Goal: Check status: Check status

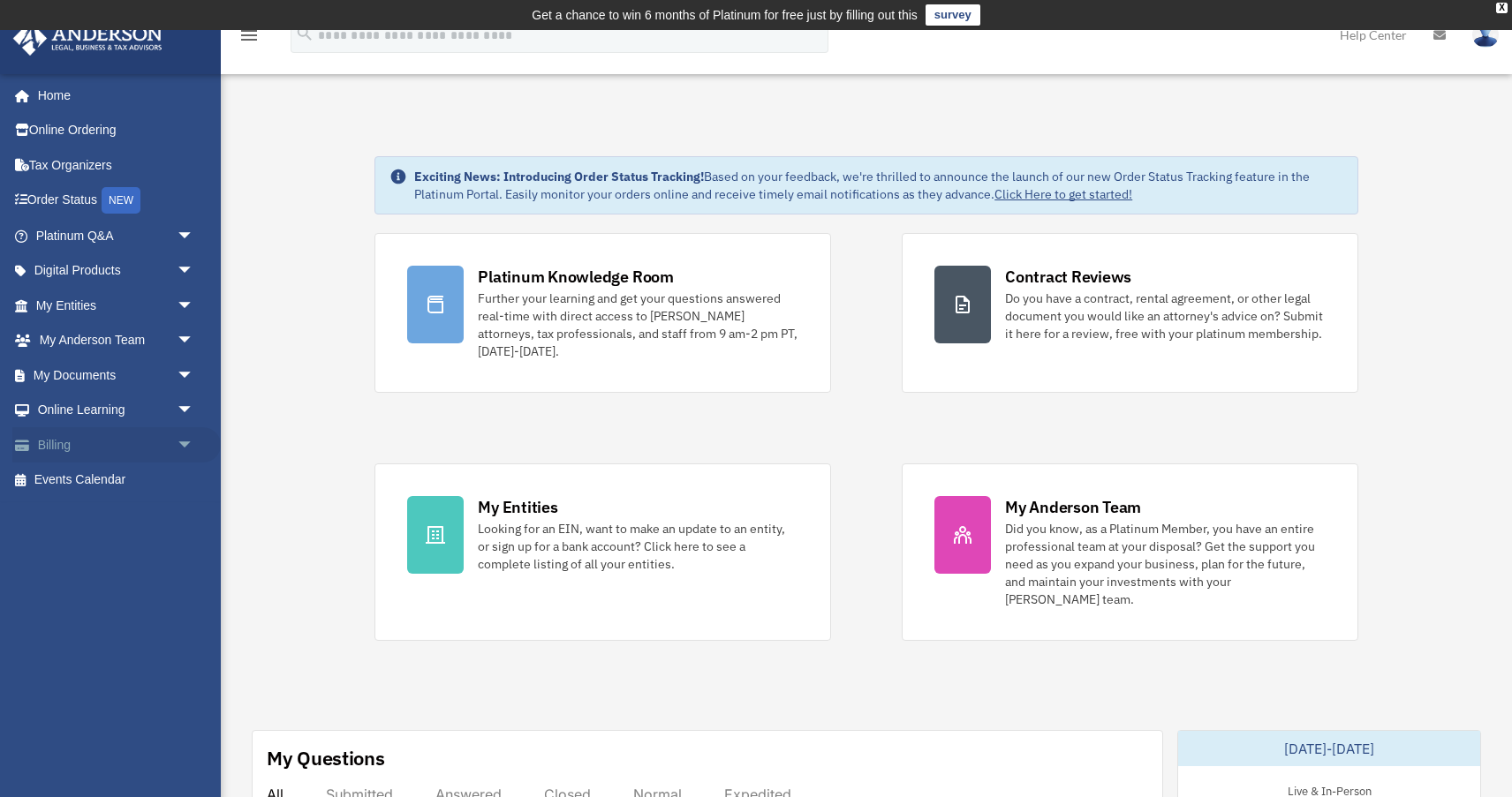
click at [113, 449] on link "Billing arrow_drop_down" at bounding box center [116, 445] width 208 height 35
click at [181, 439] on span "arrow_drop_down" at bounding box center [194, 446] width 35 height 36
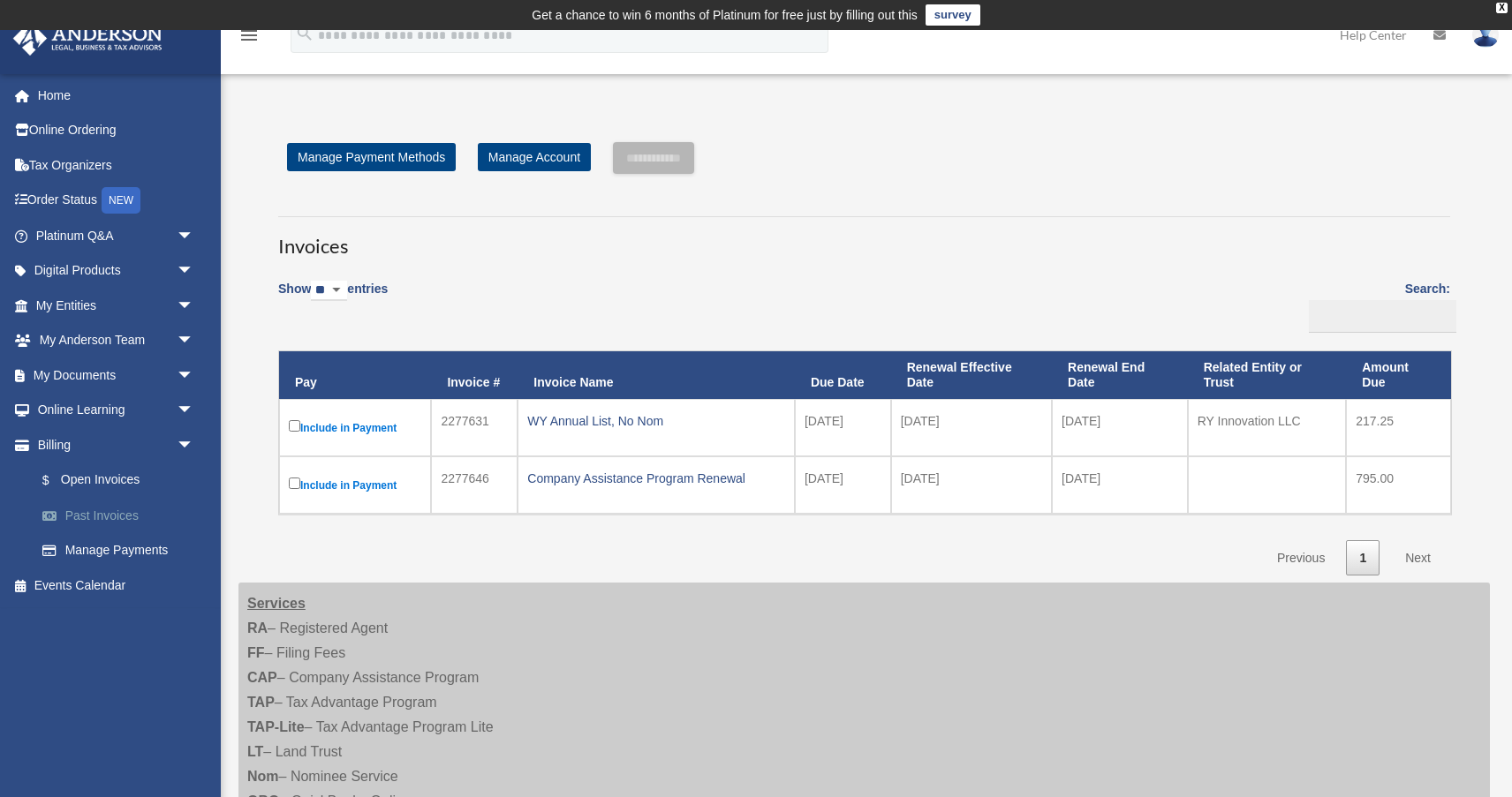
click at [106, 513] on link "Past Invoices" at bounding box center [122, 515] width 196 height 35
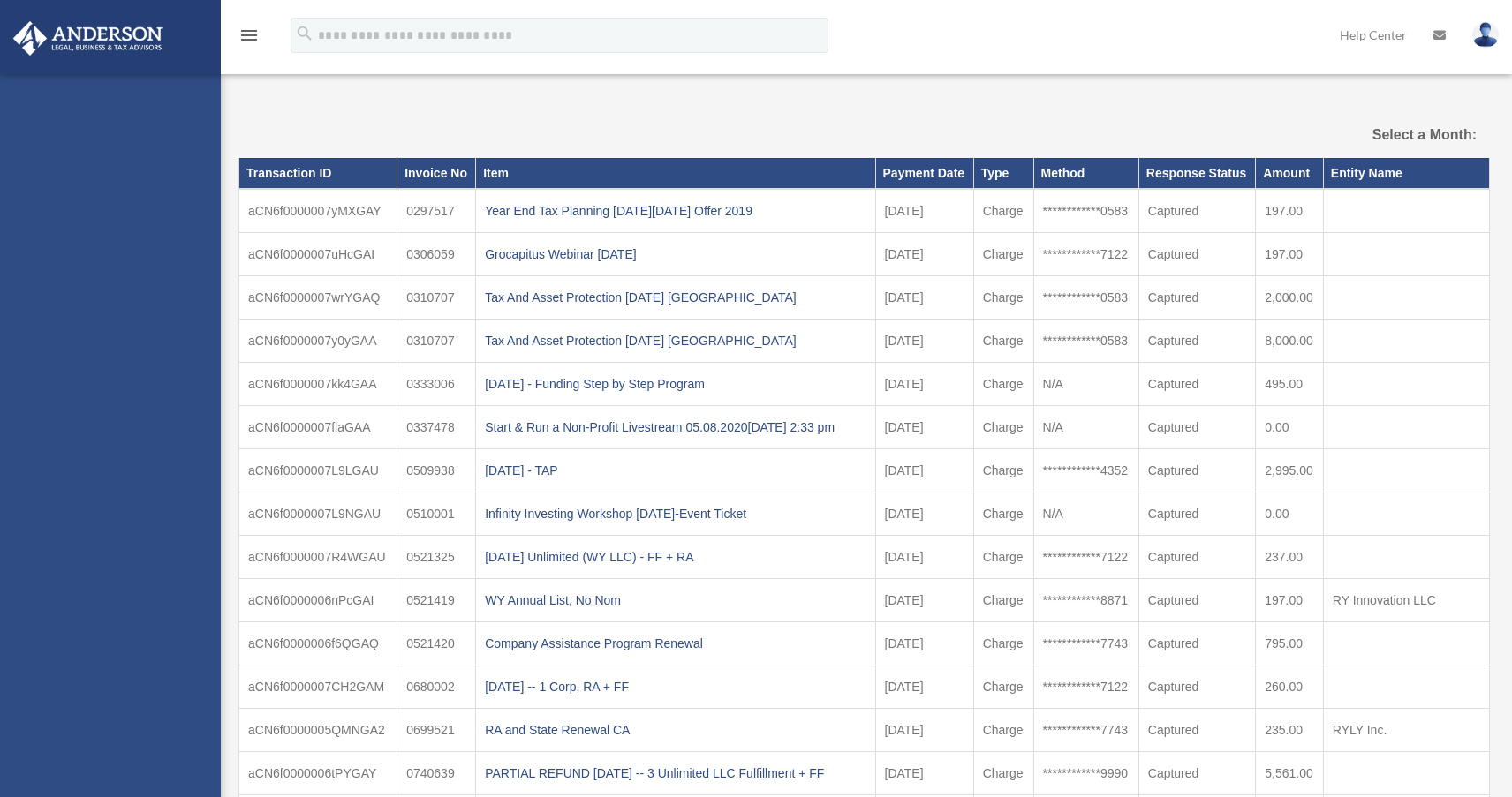
select select
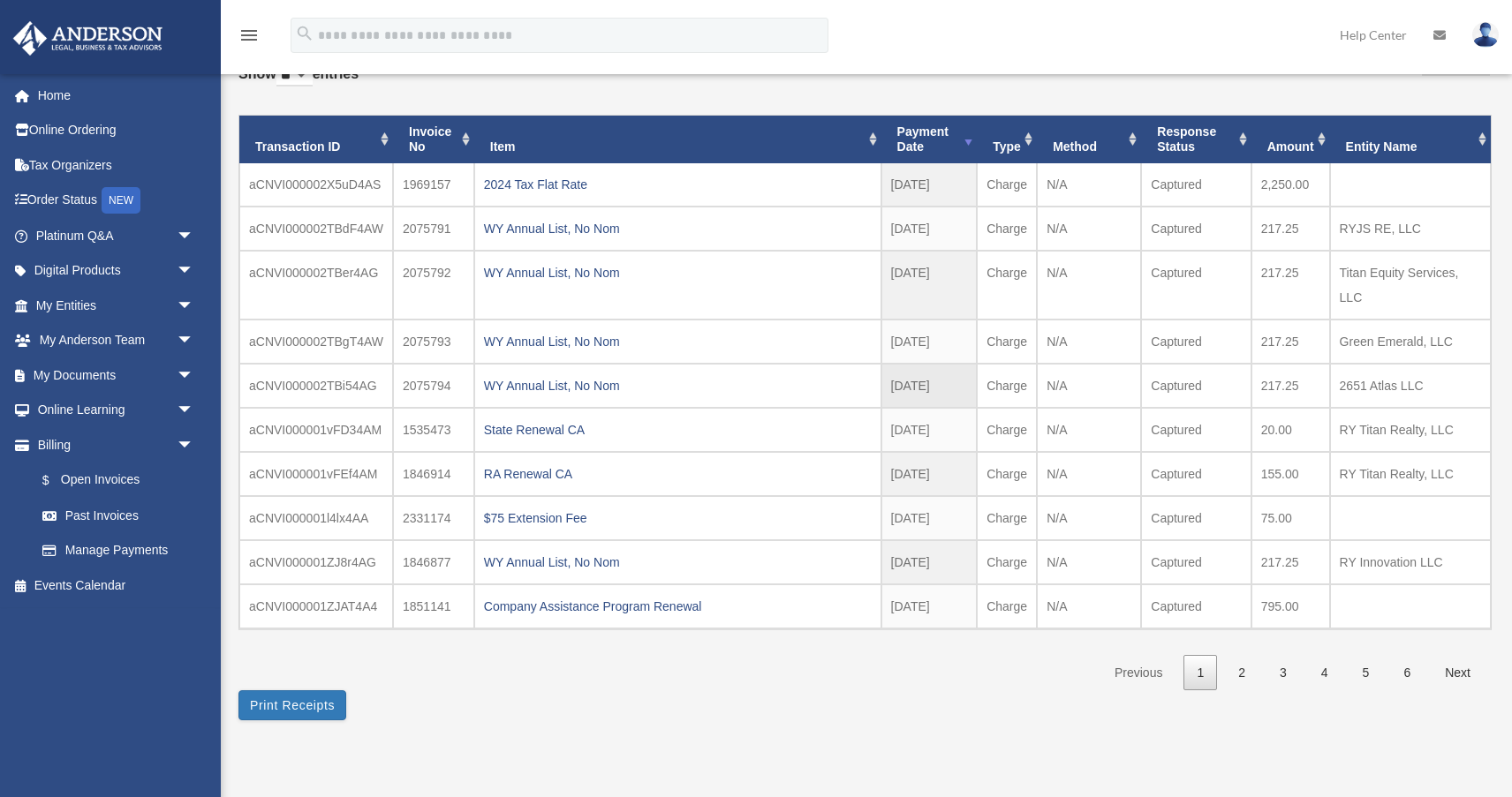
scroll to position [134, 0]
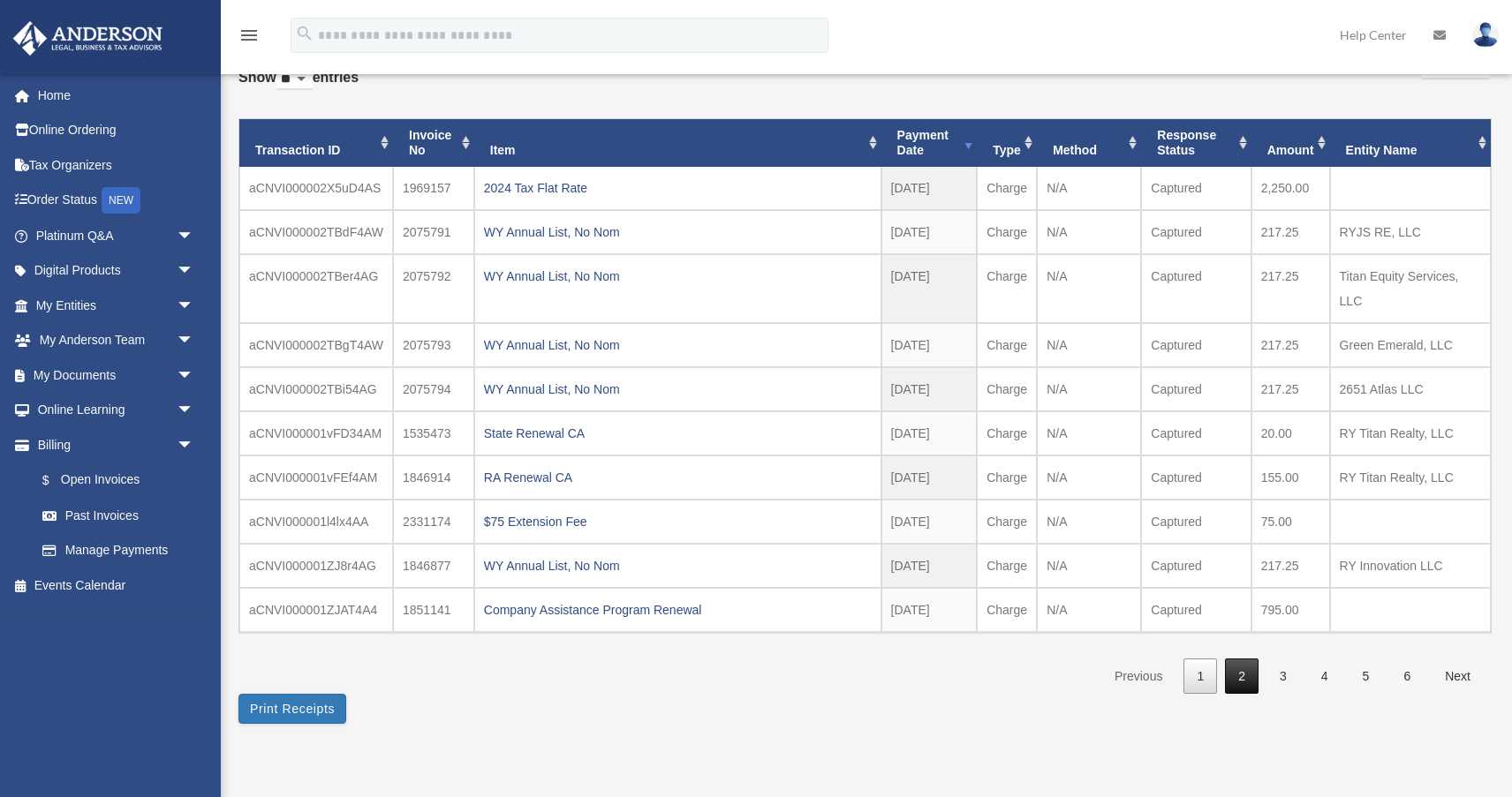
click at [1239, 674] on link "2" at bounding box center [1241, 677] width 34 height 36
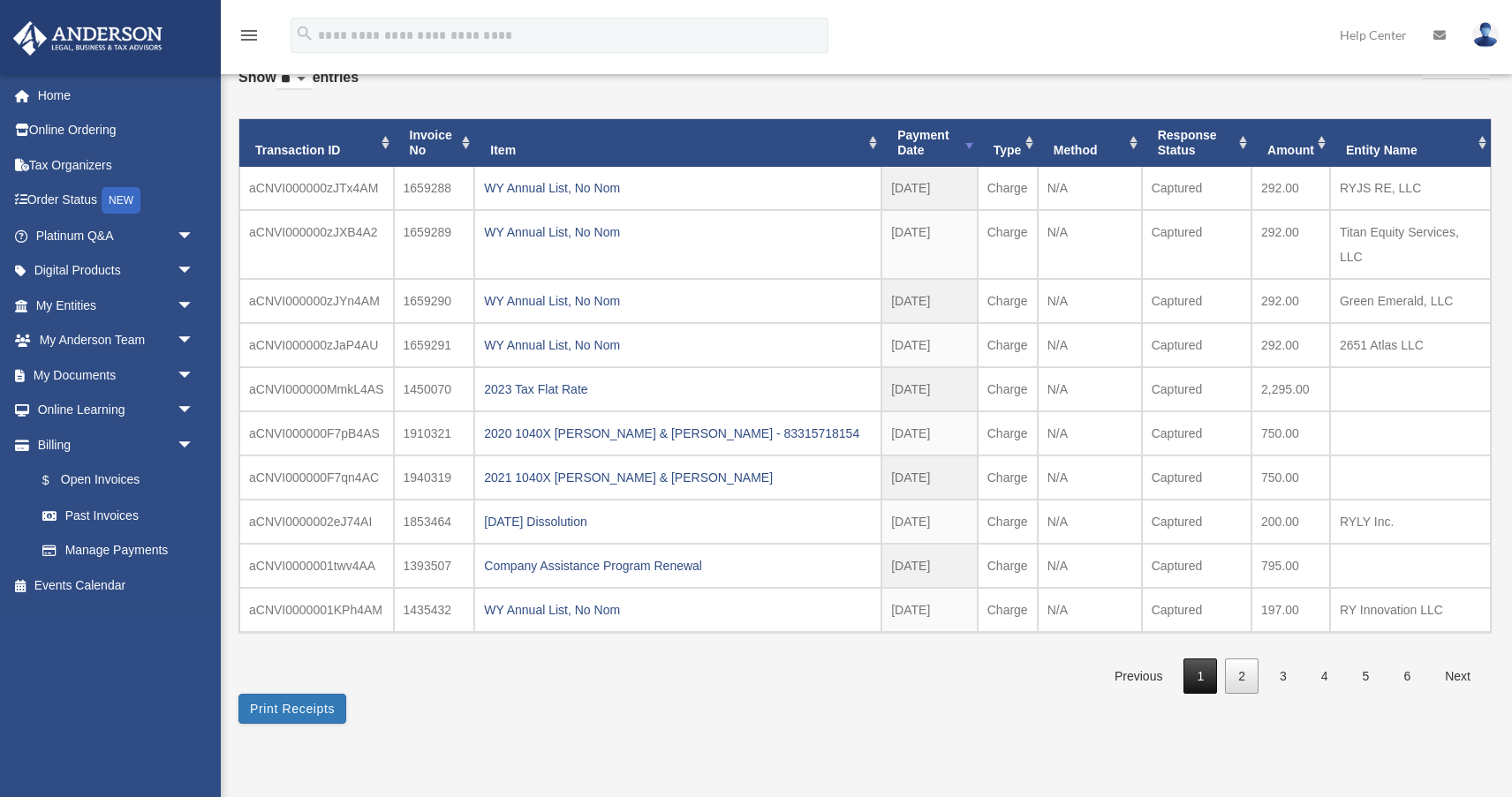
click at [1202, 675] on link "1" at bounding box center [1200, 677] width 34 height 36
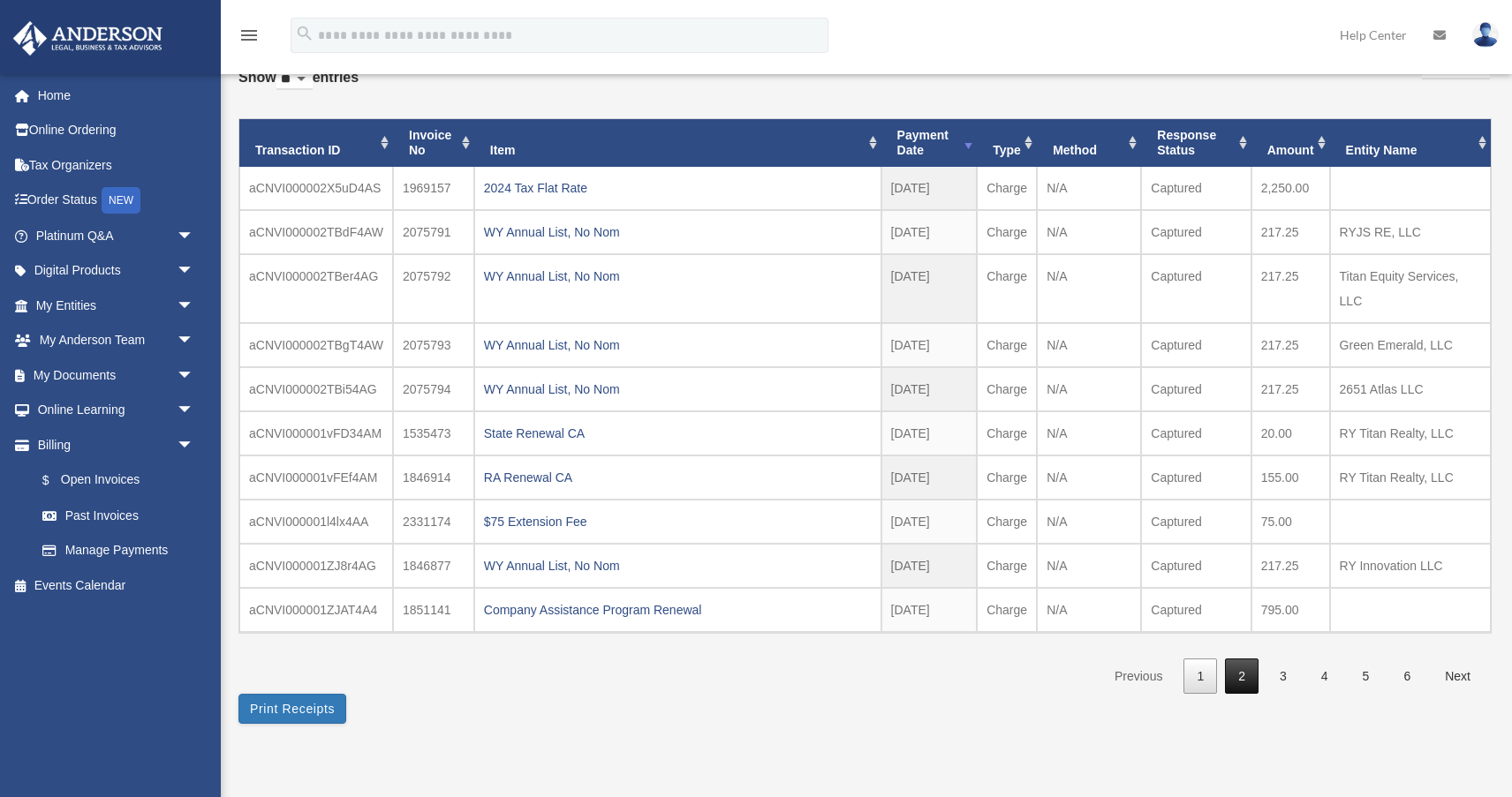
click at [1231, 674] on link "2" at bounding box center [1241, 677] width 34 height 36
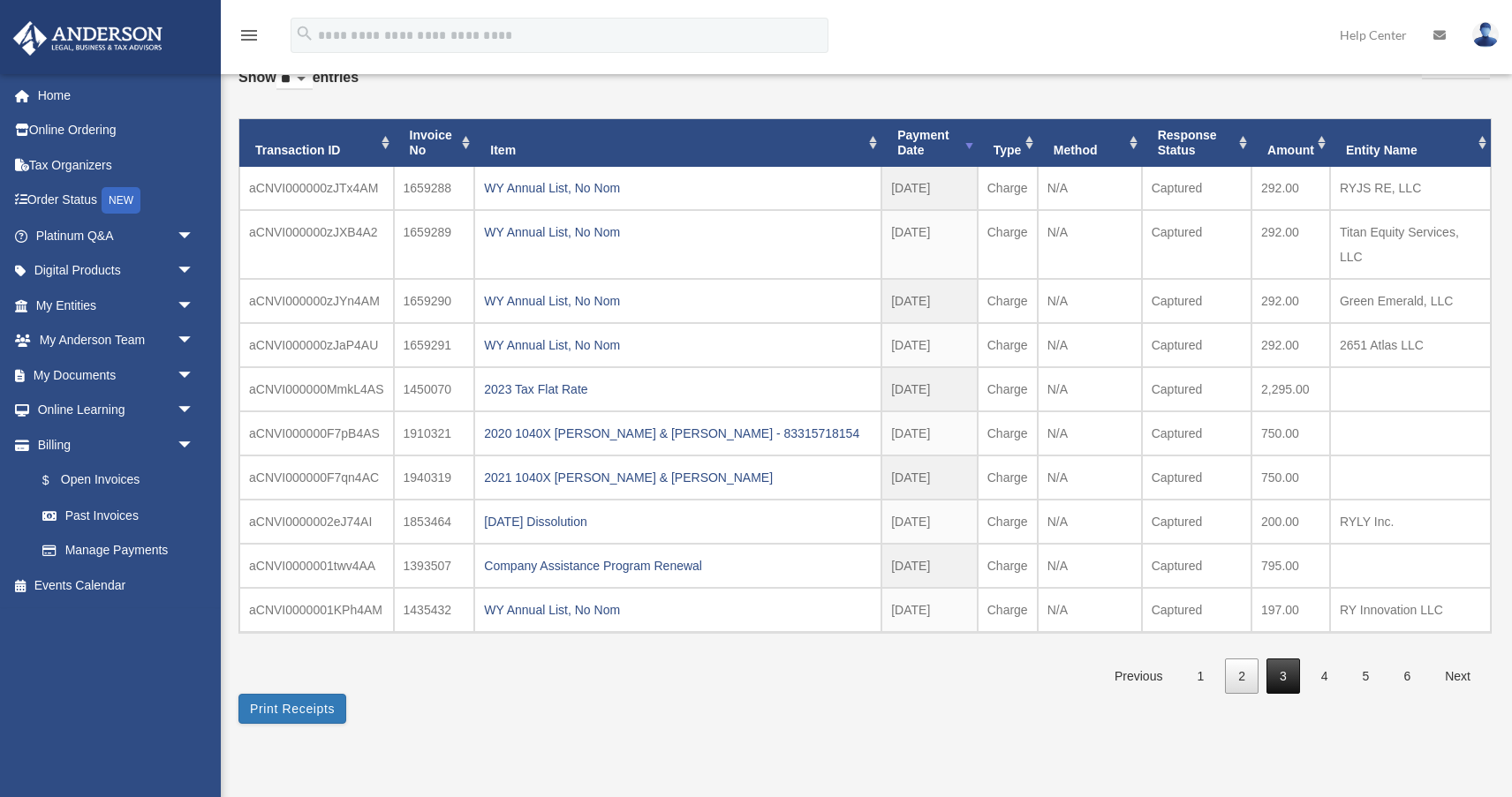
click at [1281, 674] on link "3" at bounding box center [1283, 677] width 34 height 36
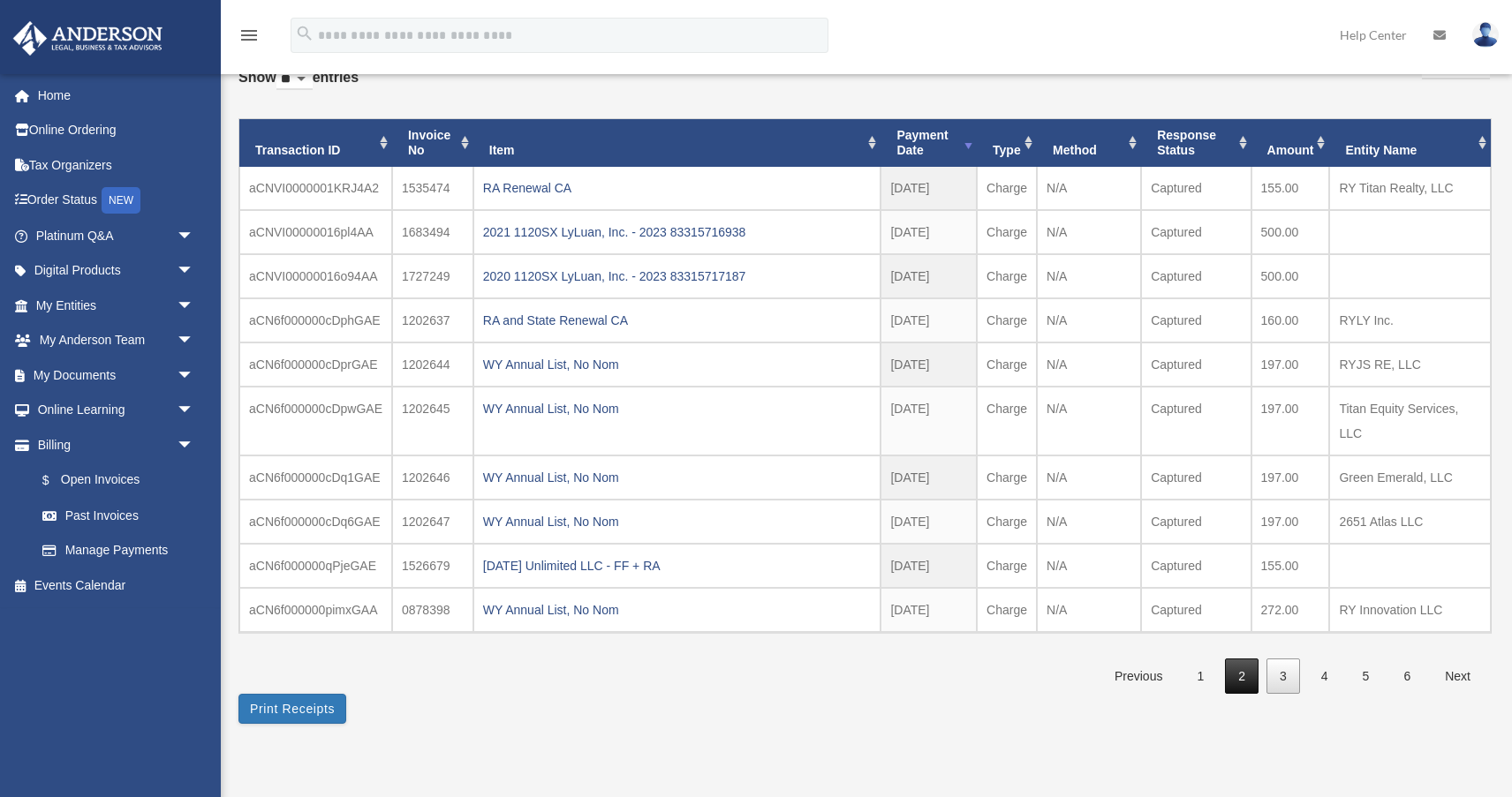
click at [1246, 675] on link "2" at bounding box center [1241, 677] width 34 height 36
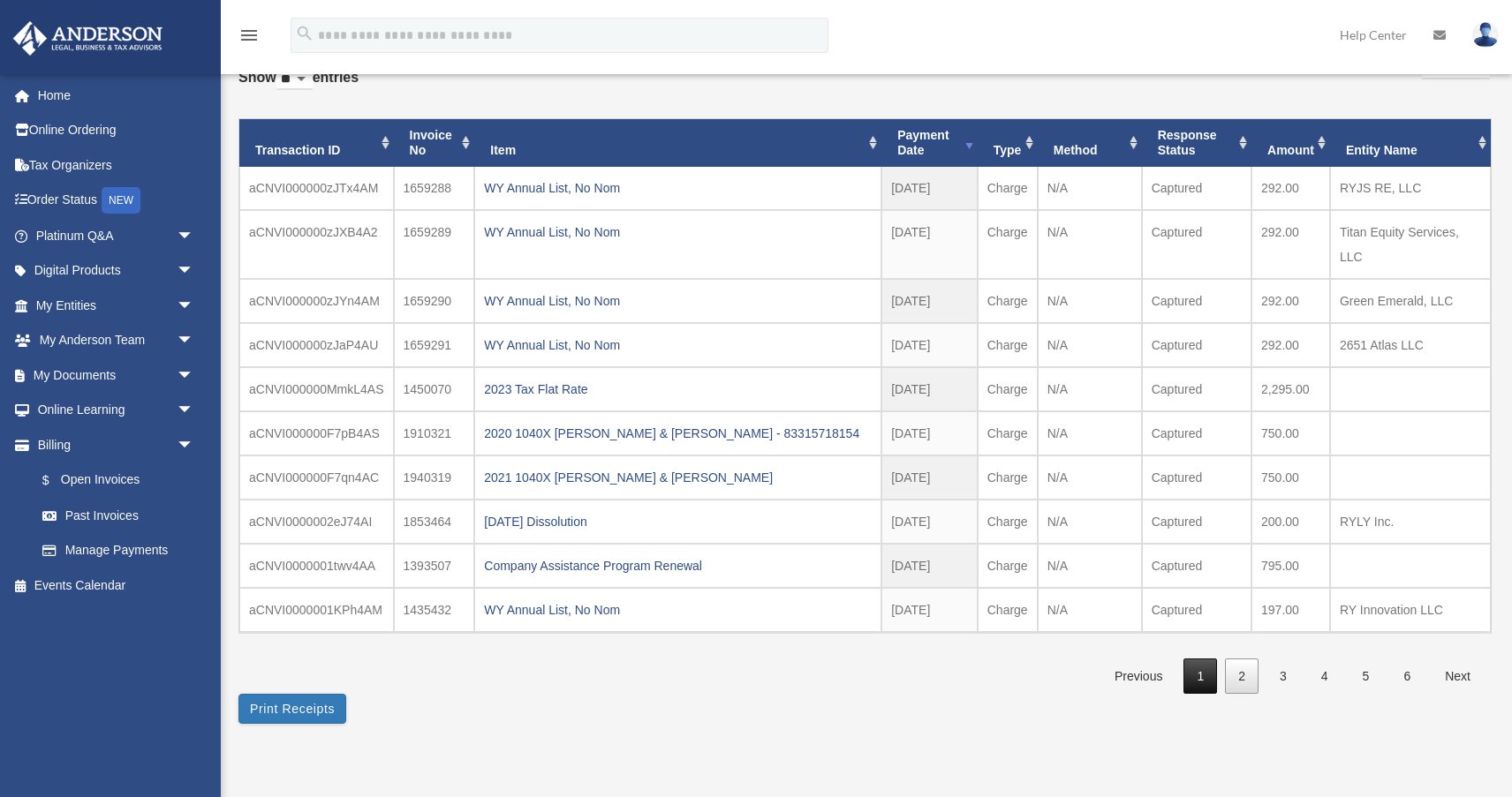
click at [1199, 678] on link "1" at bounding box center [1200, 677] width 34 height 36
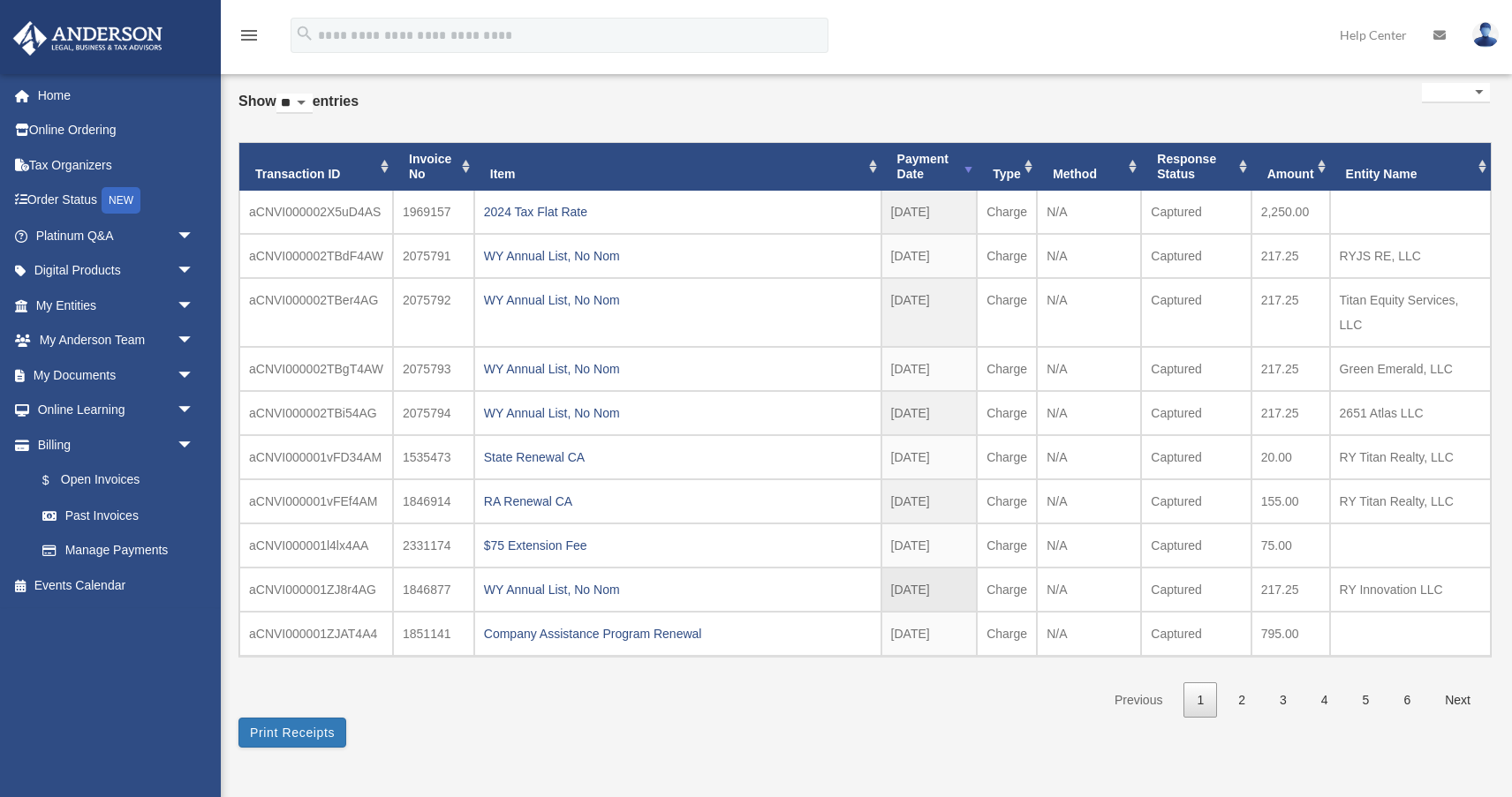
scroll to position [111, 0]
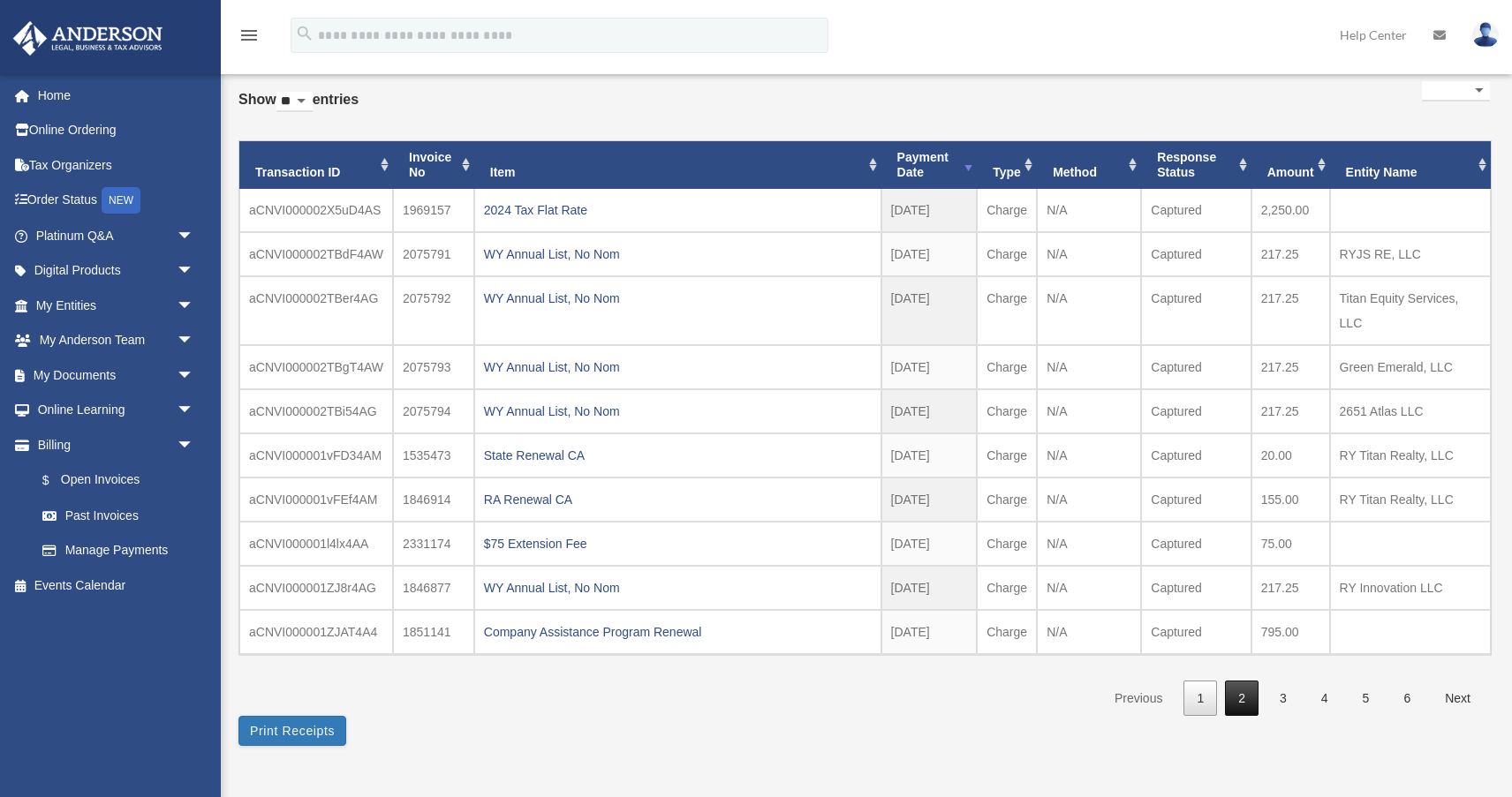
click at [1252, 695] on link "2" at bounding box center [1241, 699] width 34 height 36
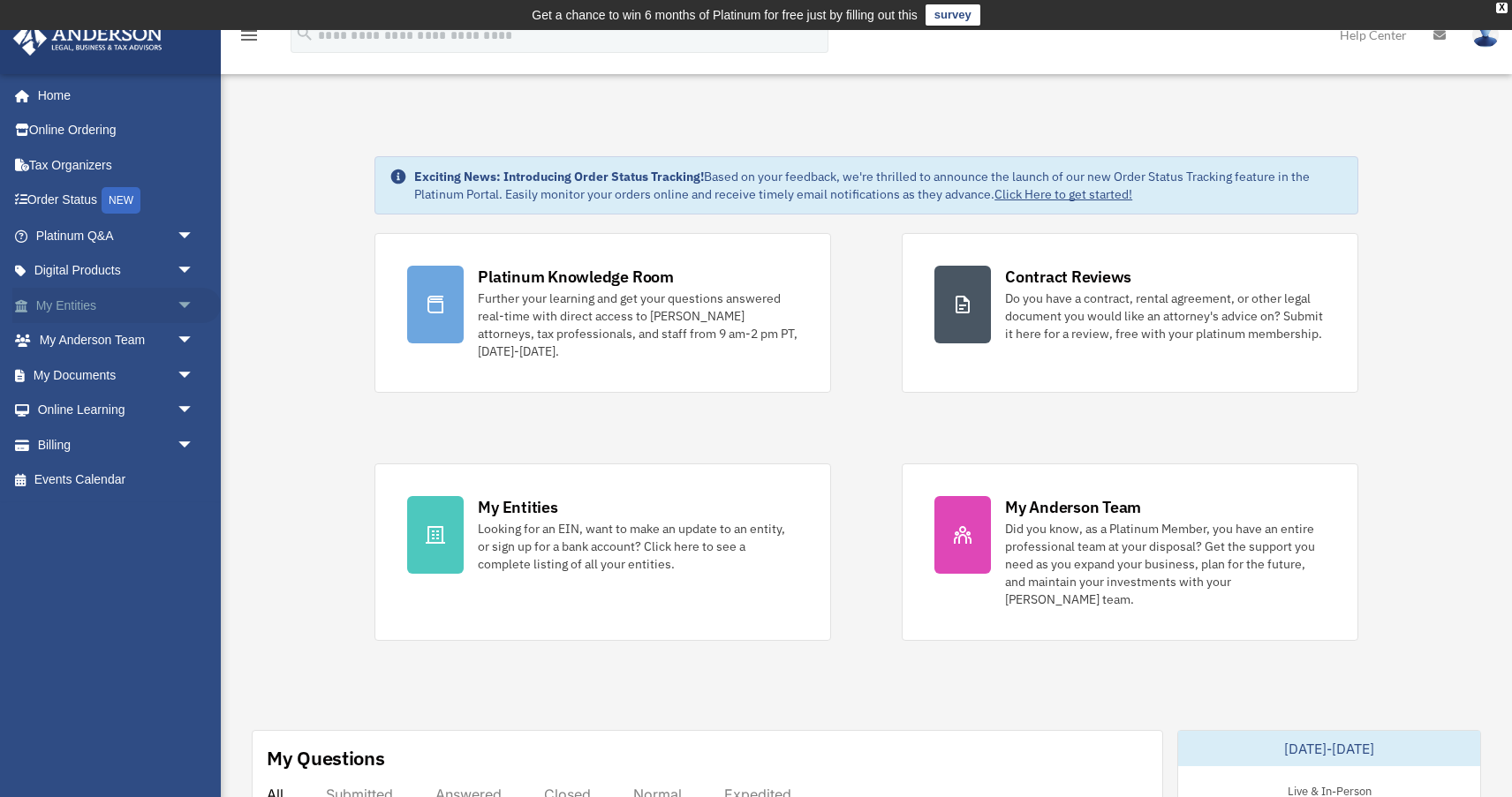
click at [109, 299] on link "My Entities arrow_drop_down" at bounding box center [116, 305] width 208 height 35
click at [64, 453] on link "Billing arrow_drop_down" at bounding box center [116, 445] width 208 height 35
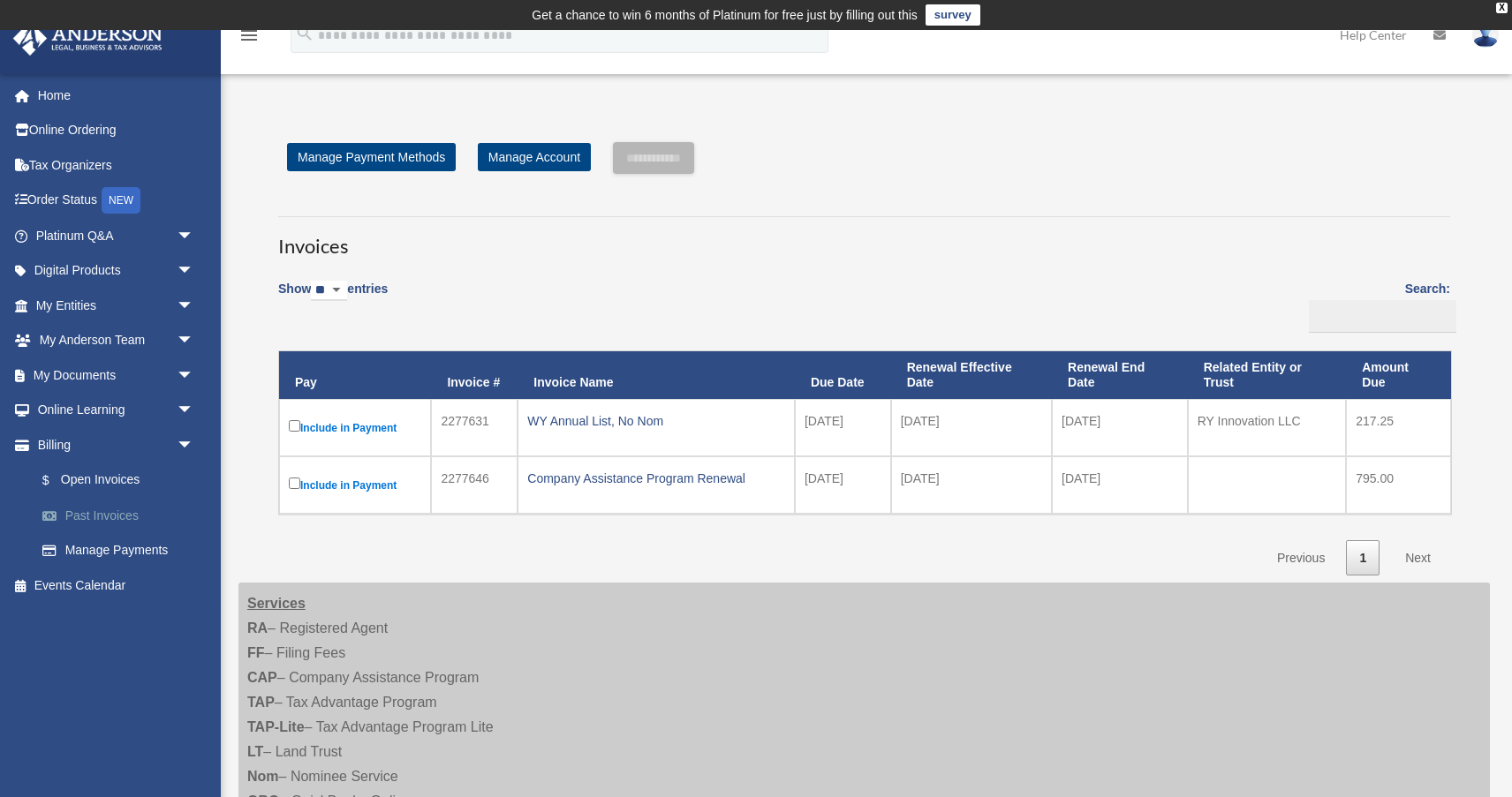
click at [94, 511] on link "Past Invoices" at bounding box center [122, 515] width 196 height 35
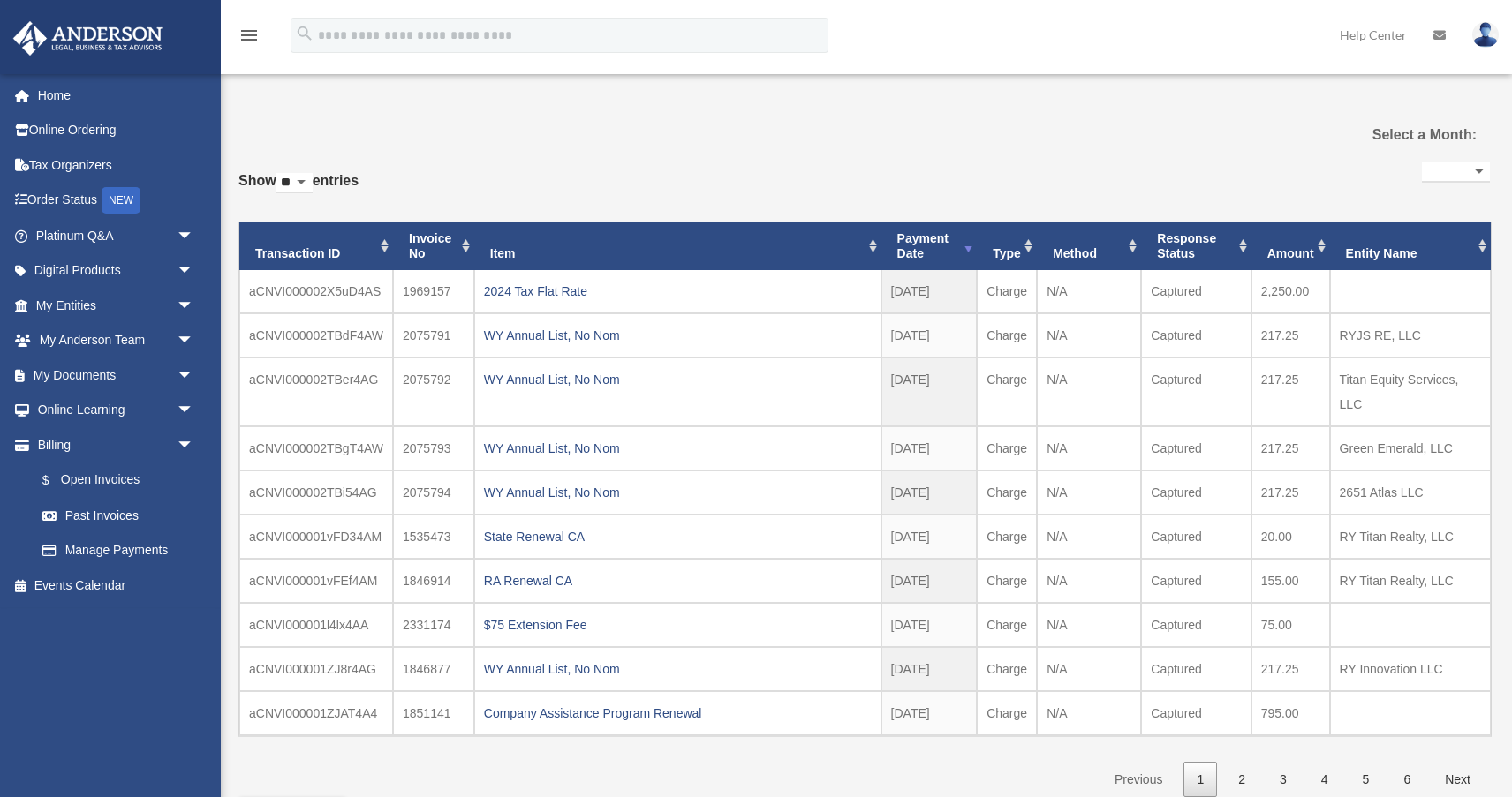
select select
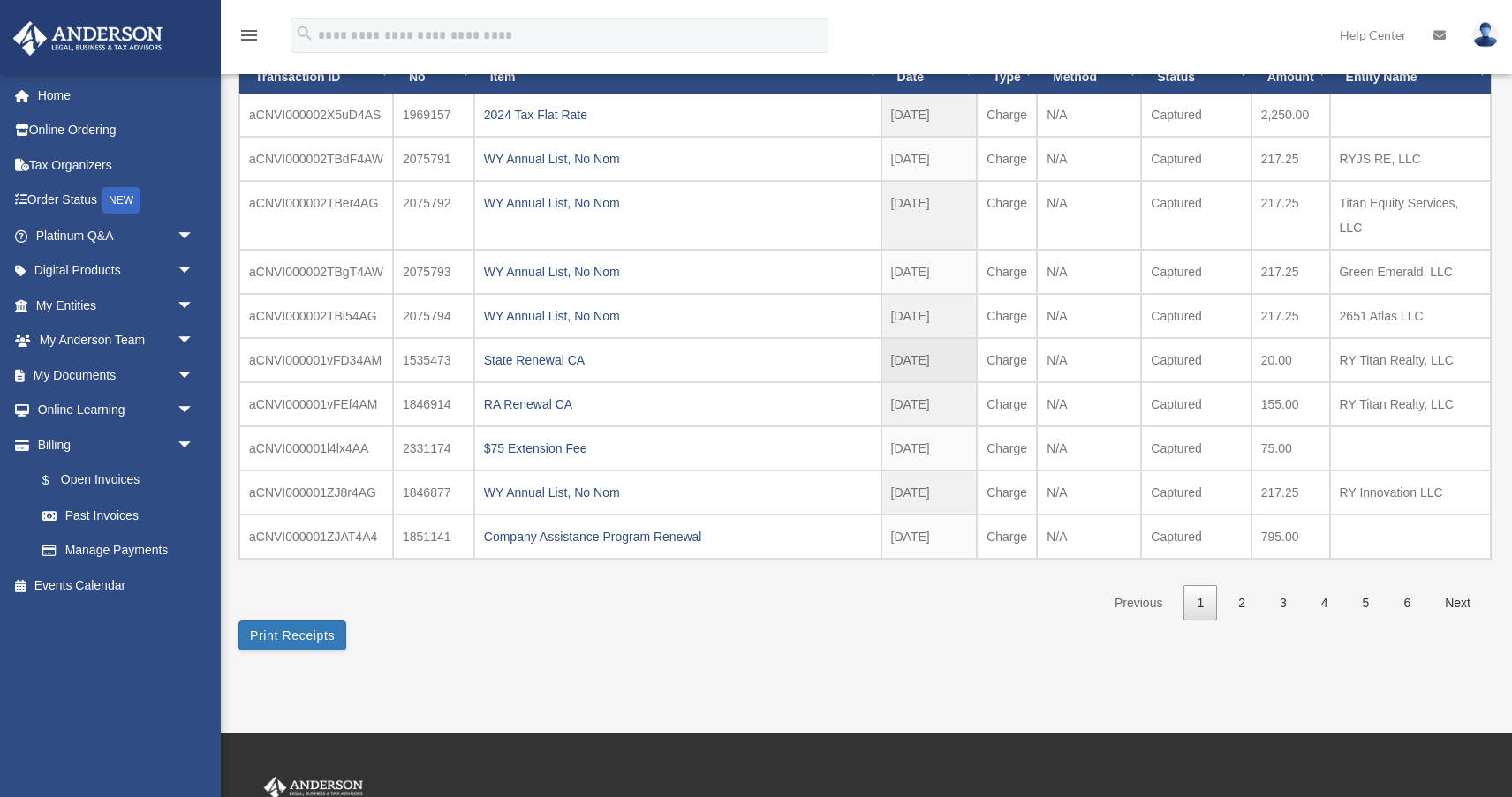
scroll to position [207, 0]
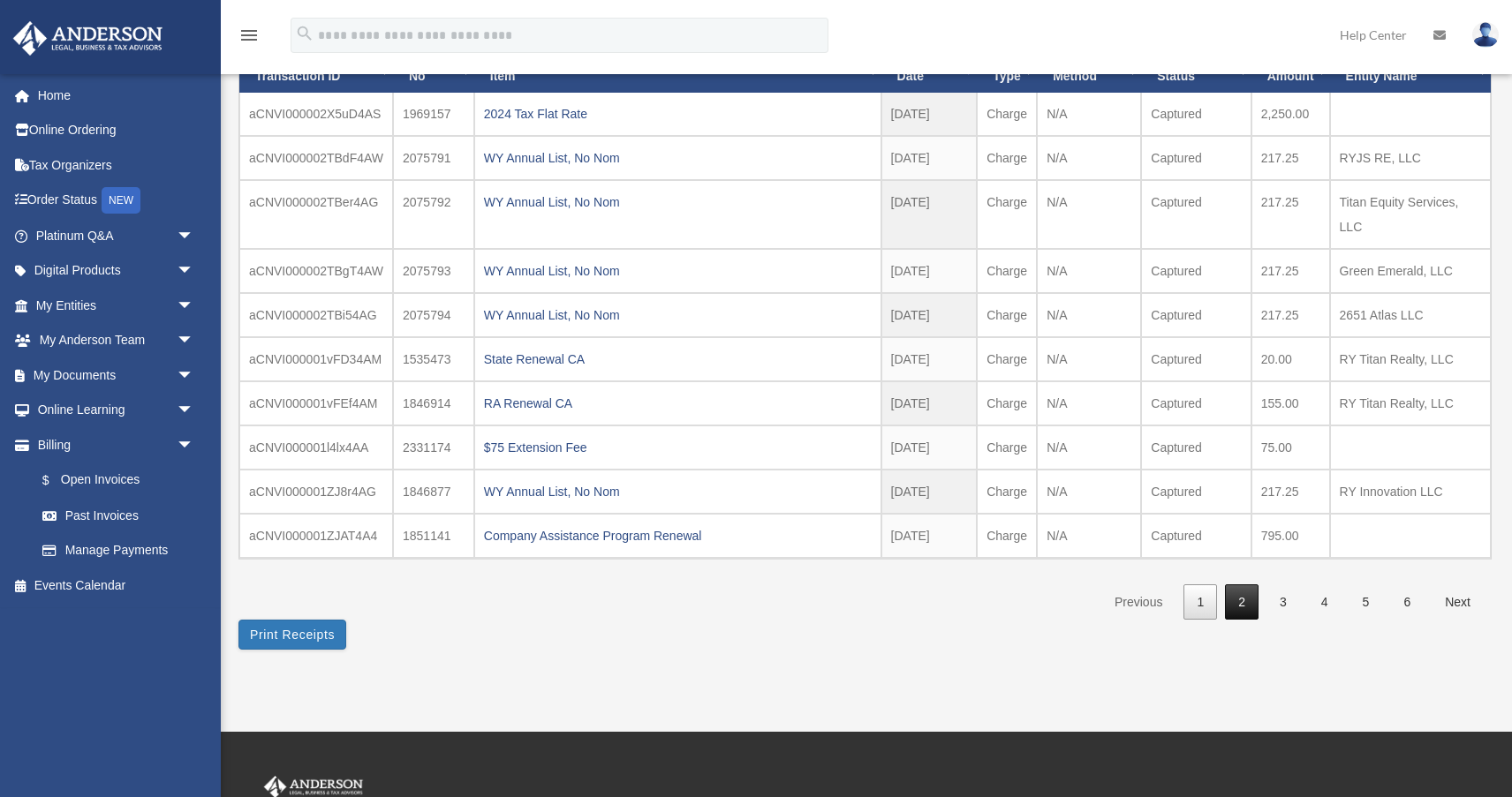
click at [1245, 610] on link "2" at bounding box center [1241, 603] width 34 height 36
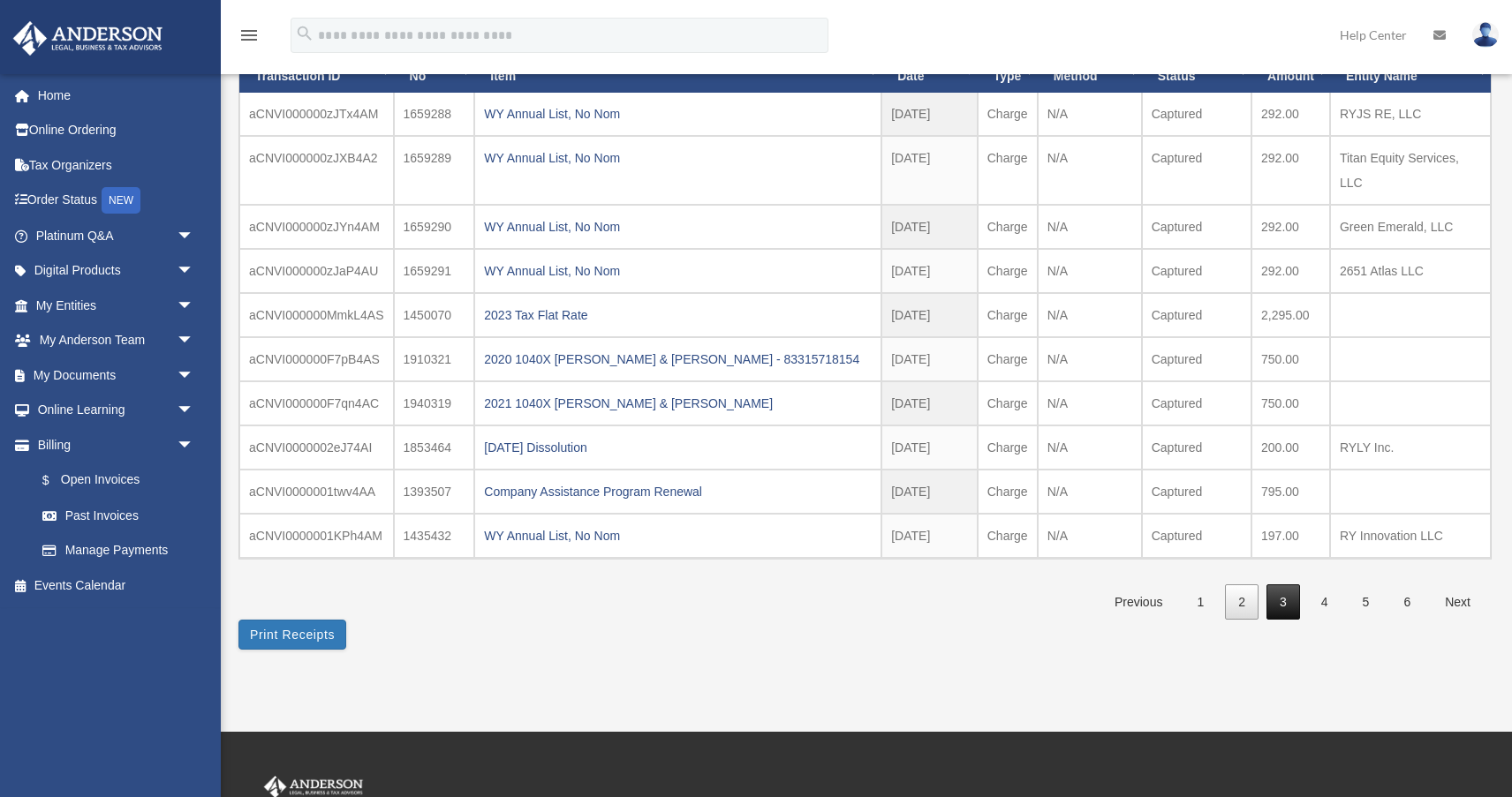
click at [1291, 602] on link "3" at bounding box center [1283, 603] width 34 height 36
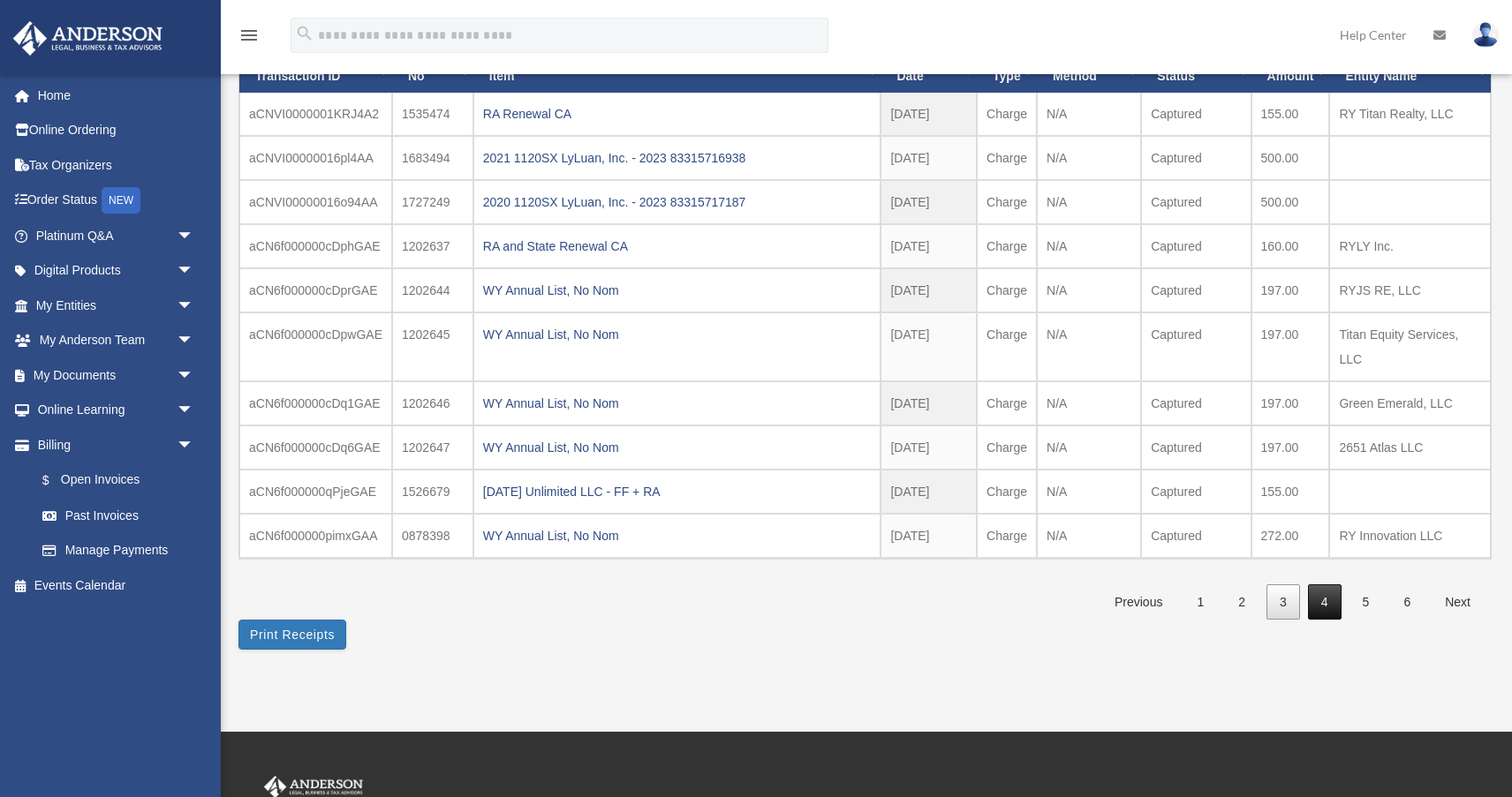
click at [1313, 607] on link "4" at bounding box center [1324, 603] width 34 height 36
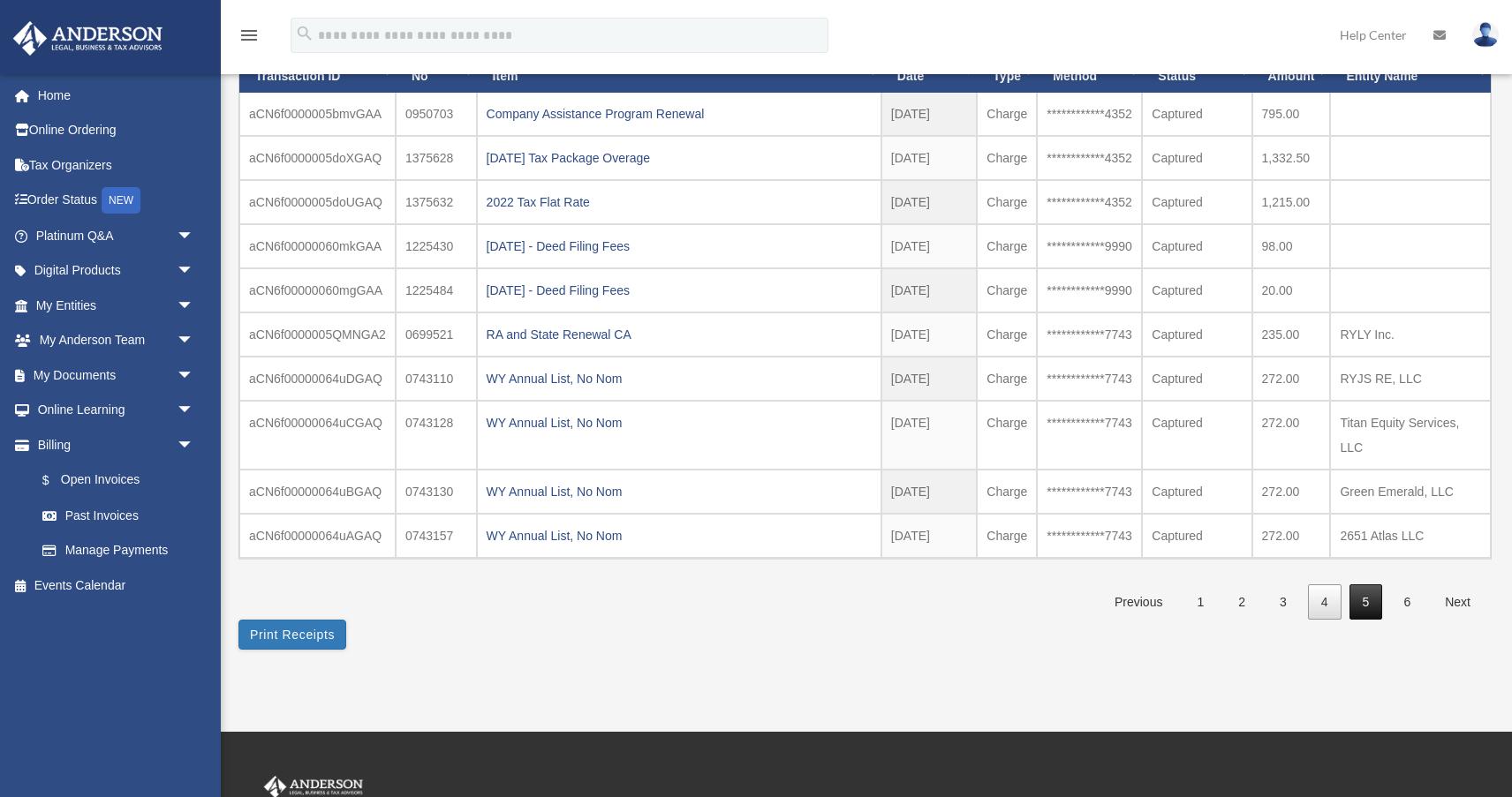
click at [1360, 607] on link "5" at bounding box center [1366, 603] width 34 height 36
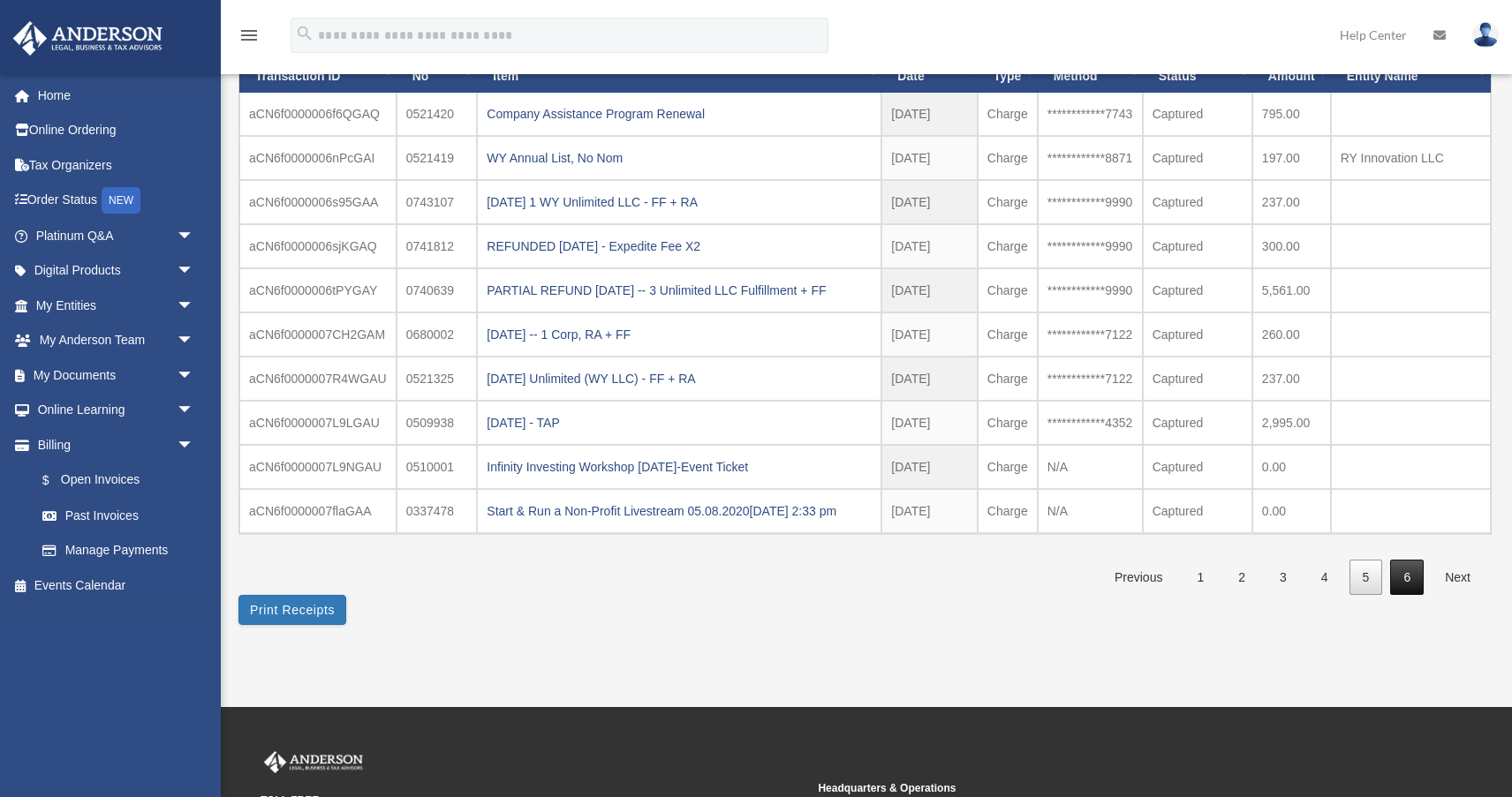
click at [1410, 596] on link "6" at bounding box center [1406, 578] width 34 height 36
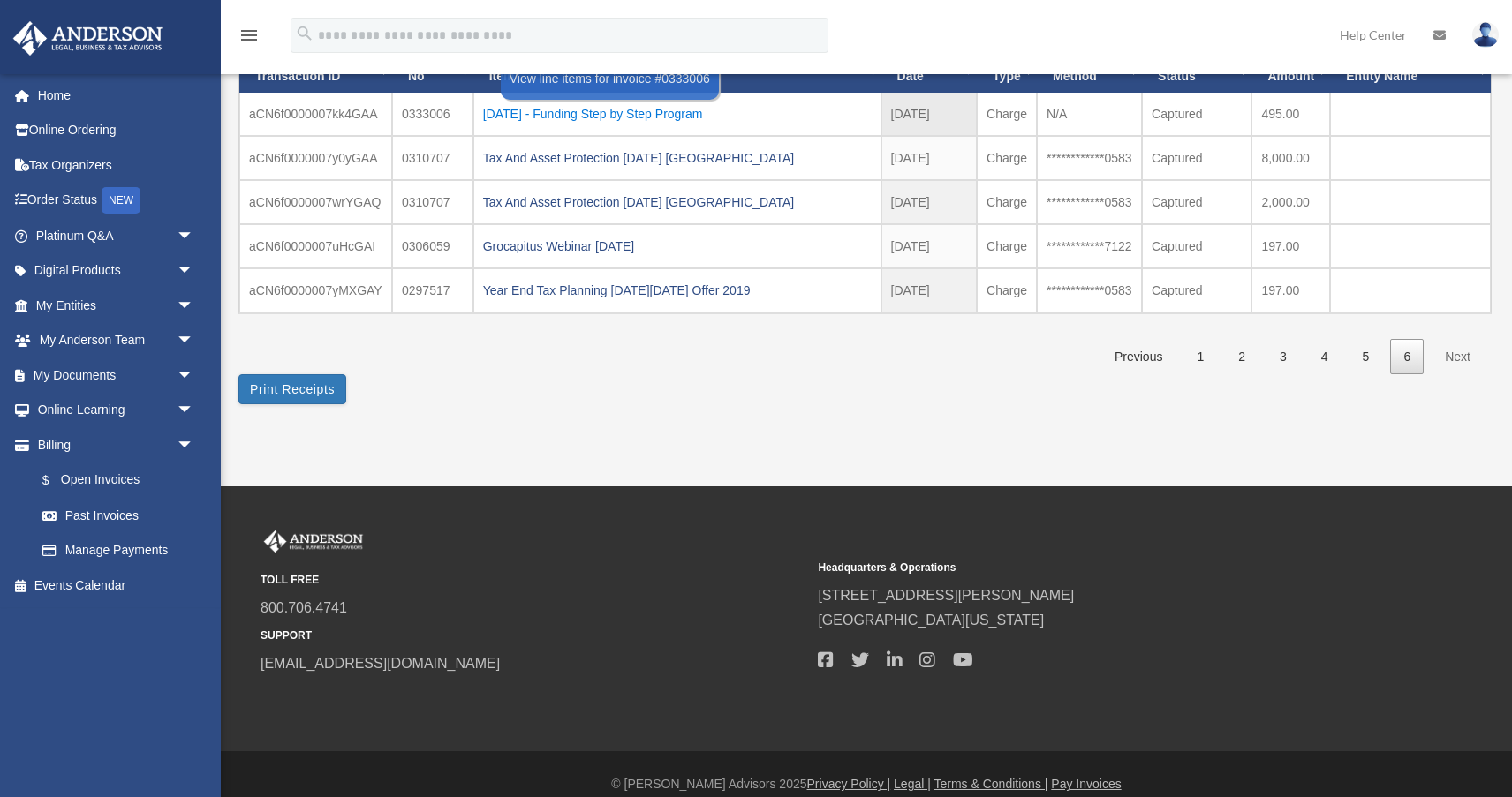
click at [657, 109] on div "[DATE] - Funding Step by Step Program" at bounding box center [677, 114] width 388 height 25
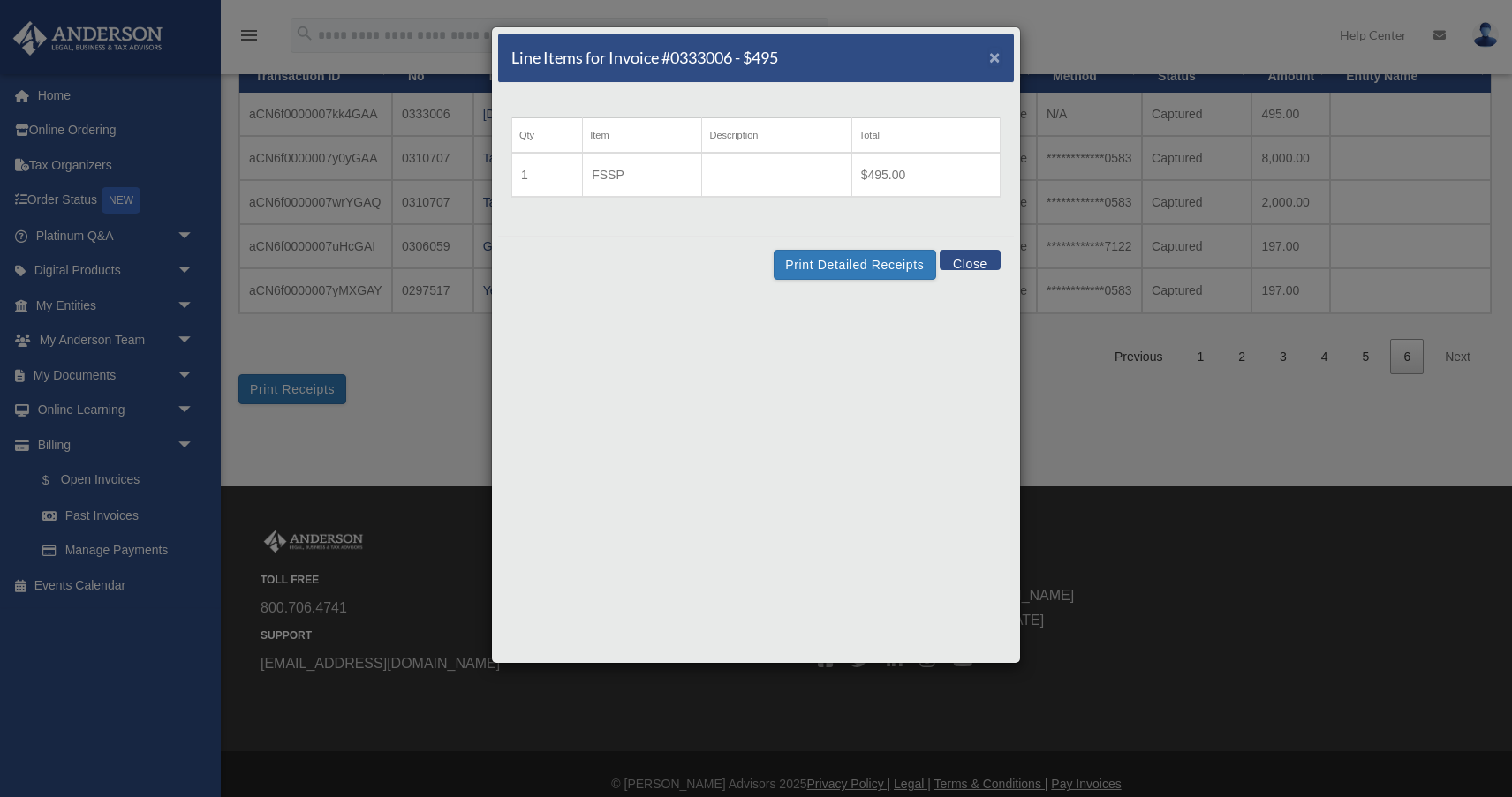
click at [991, 63] on span "×" at bounding box center [994, 56] width 12 height 20
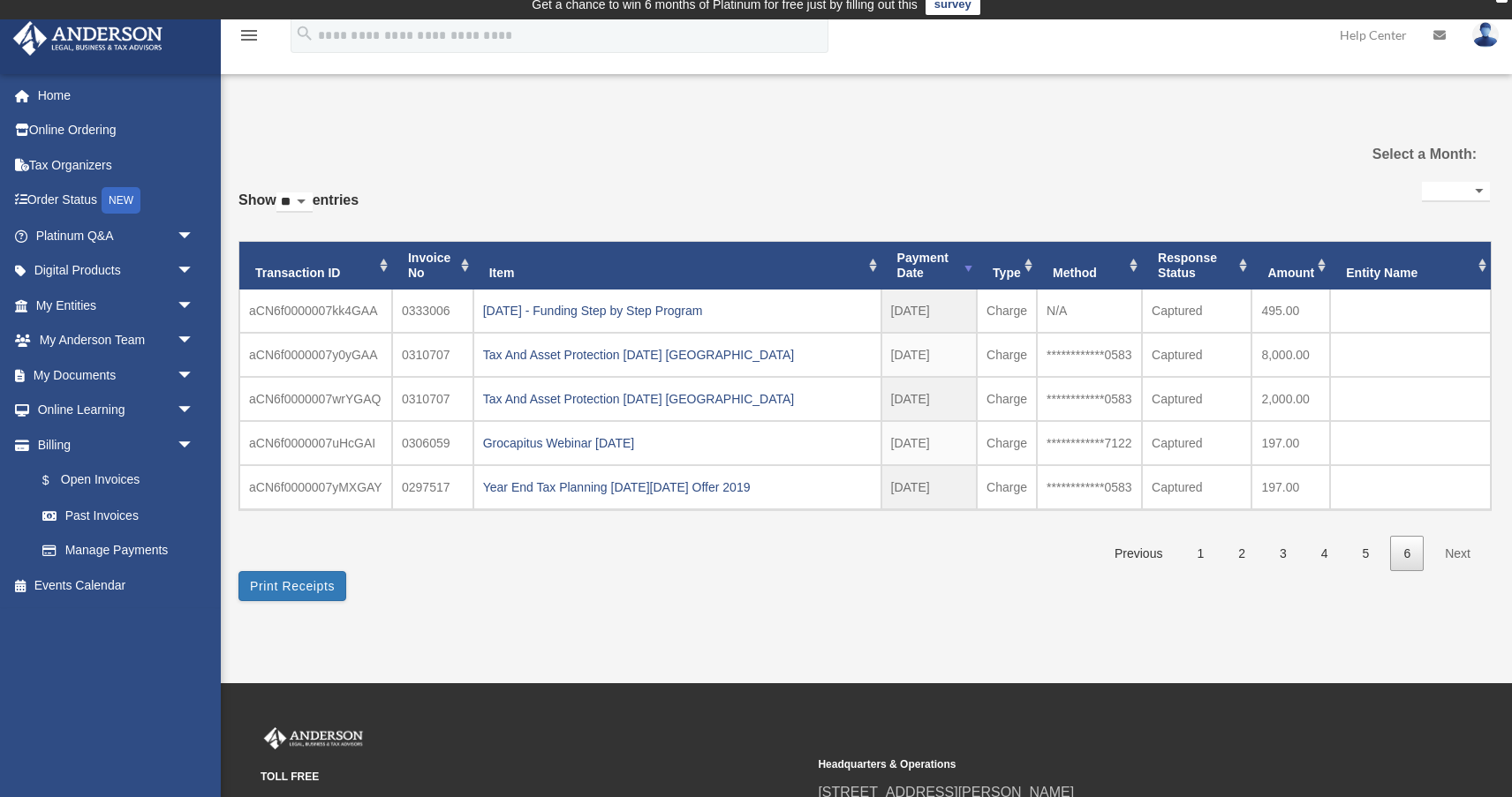
scroll to position [0, 0]
